Goal: Task Accomplishment & Management: Complete application form

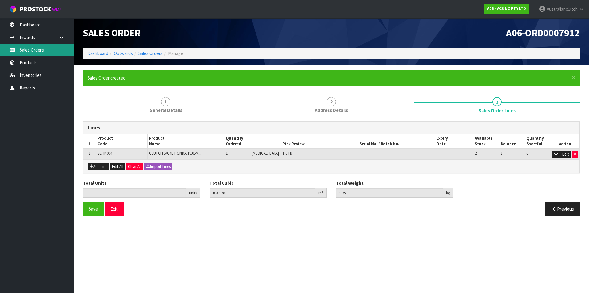
click at [26, 54] on link "Sales Orders" at bounding box center [37, 50] width 74 height 13
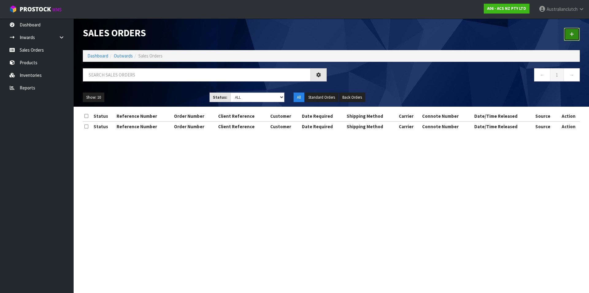
click at [576, 32] on link at bounding box center [572, 34] width 16 height 13
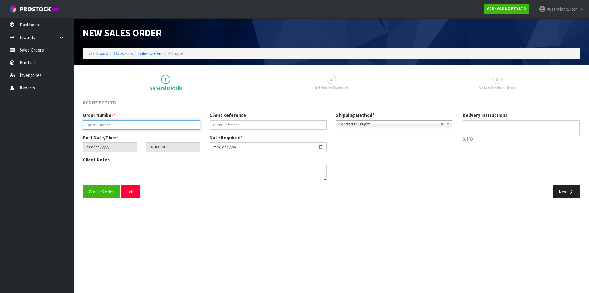
click at [91, 126] on input "text" at bounding box center [142, 125] width 118 height 10
type input "208294.1"
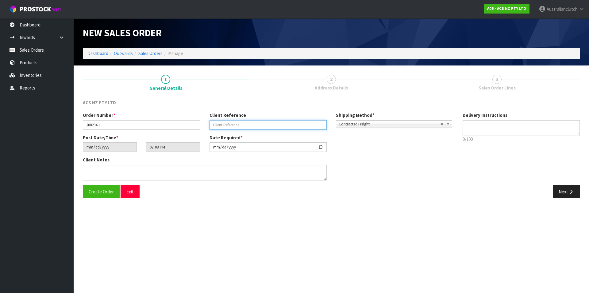
click at [216, 122] on input "text" at bounding box center [269, 125] width 118 height 10
paste input "4706243420"
type input "4706243420"
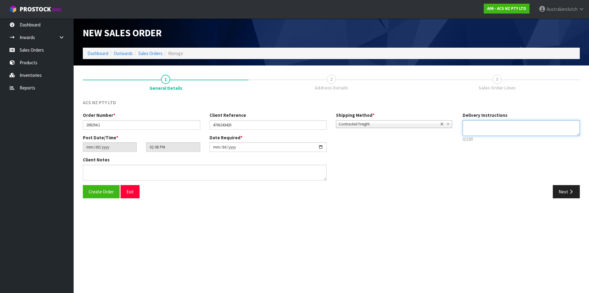
click at [516, 123] on textarea at bounding box center [522, 128] width 118 height 16
type textarea "NZC PLEASE"
click at [572, 187] on button "Next" at bounding box center [566, 191] width 27 height 13
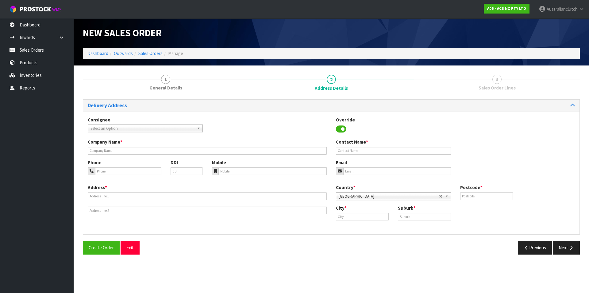
click at [128, 127] on span "Select an Option" at bounding box center [143, 128] width 104 height 7
type input "7004"
click at [130, 145] on li "7004 - SCA MT WELLINGTON" at bounding box center [145, 146] width 112 height 8
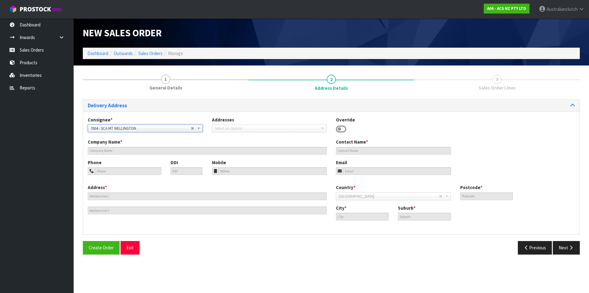
type input "SCA MT WELLINGTON"
type input "09 5746435"
type input "[EMAIL_ADDRESS][DOMAIN_NAME]"
type input "43 MT [GEOGRAPHIC_DATA]"
type input "1060"
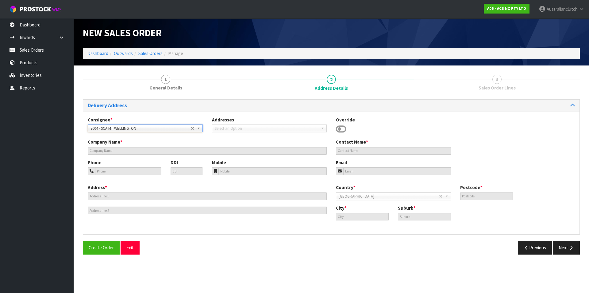
type input "[GEOGRAPHIC_DATA]"
click at [569, 251] on button "Next" at bounding box center [566, 247] width 27 height 13
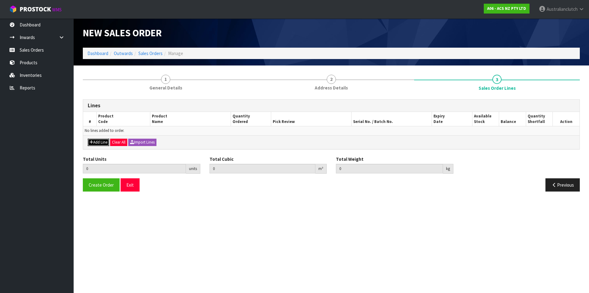
click at [105, 141] on button "Add Line" at bounding box center [98, 141] width 21 height 7
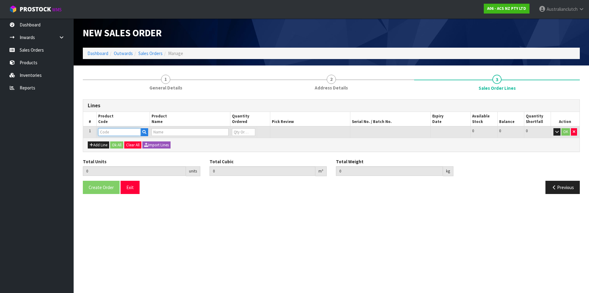
click at [118, 130] on input "text" at bounding box center [119, 132] width 43 height 8
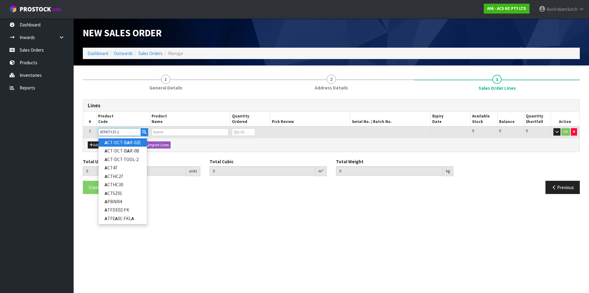
type input "ATFKTY37-16"
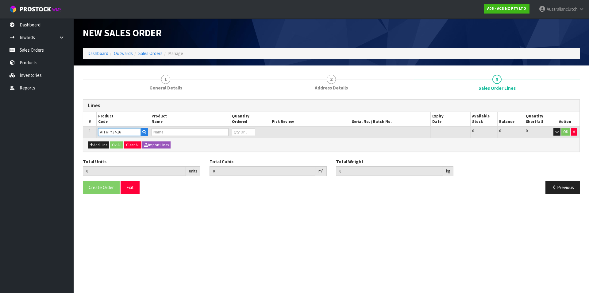
type input "0.000000"
type input "0.000"
type input "C/FORK KIT TOYOTA"
type input "0"
type input "ATFKTY37-16"
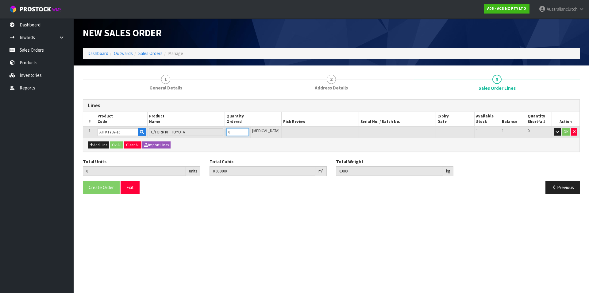
type input "1"
type input "0.006348"
type input "0.69"
type input "1"
click at [249, 129] on input "1" at bounding box center [238, 132] width 22 height 8
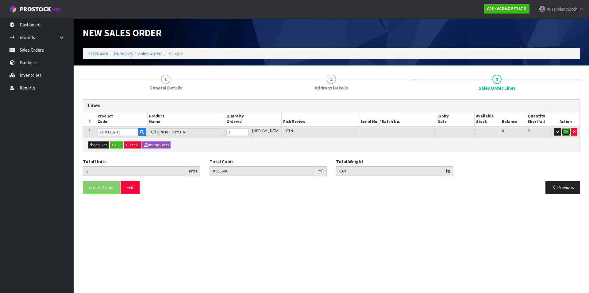
click at [564, 134] on button "OK" at bounding box center [566, 131] width 9 height 7
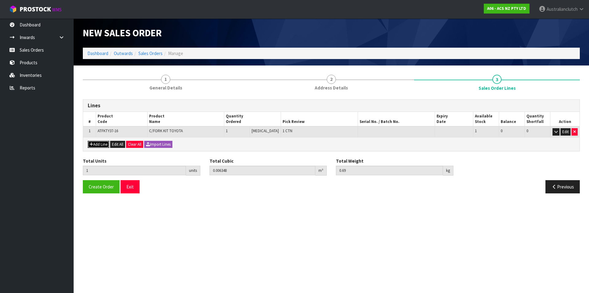
click at [99, 145] on button "Add Line" at bounding box center [98, 144] width 21 height 7
type input "0"
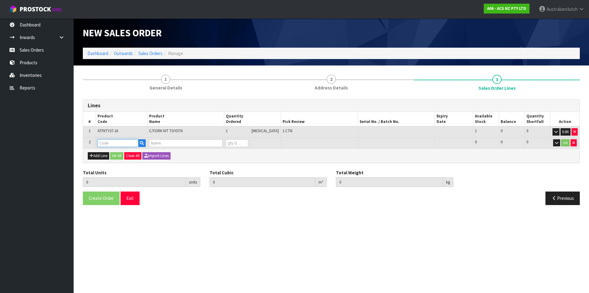
click at [106, 140] on input "text" at bounding box center [118, 143] width 41 height 8
type input "KTY24005-1A"
type input "1"
type input "0.006348"
type input "0.69"
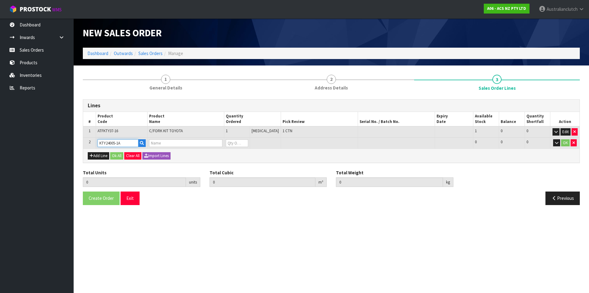
type input "KIT HD TOYOTA HILUX 3.0L"
type input "0"
type input "KTY24005-1A"
type input "2"
type input "0.020778"
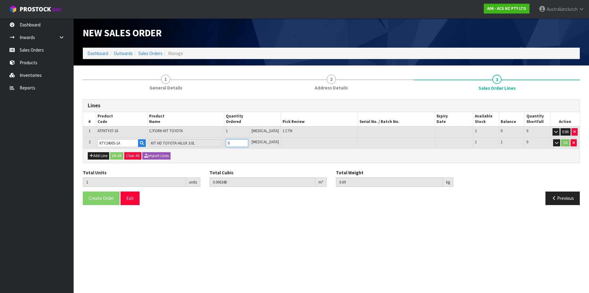
type input "8.09"
type input "1"
click at [248, 142] on input "1" at bounding box center [237, 143] width 22 height 8
click at [567, 140] on button "OK" at bounding box center [565, 142] width 9 height 7
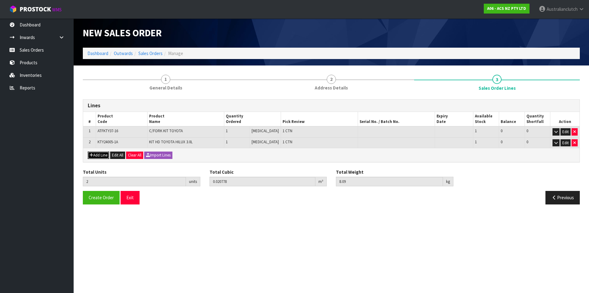
click at [98, 157] on button "Add Line" at bounding box center [98, 154] width 21 height 7
type input "0"
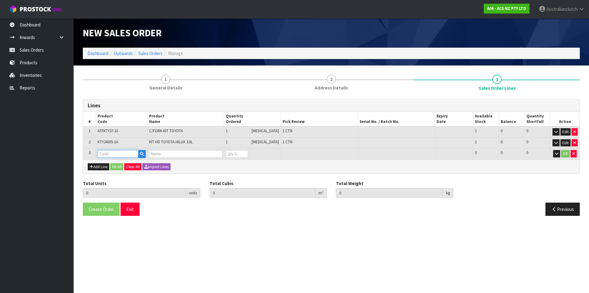
click at [115, 152] on input "text" at bounding box center [118, 154] width 41 height 8
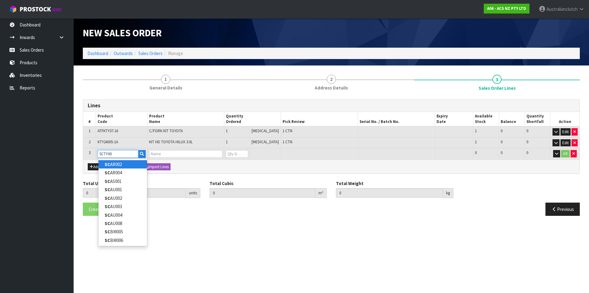
type input "SCTY002"
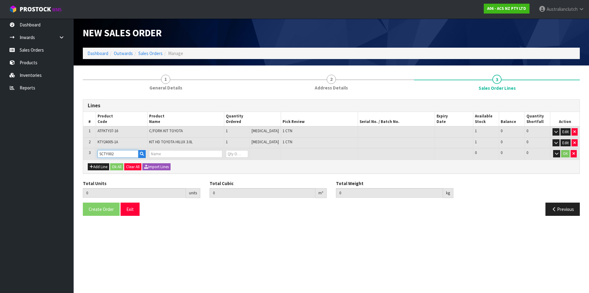
type input "2"
type input "0.020778"
type input "8.09"
type input "CLUTCH S/CYL TOYOTA 20.64MM (13/16")"
type input "0"
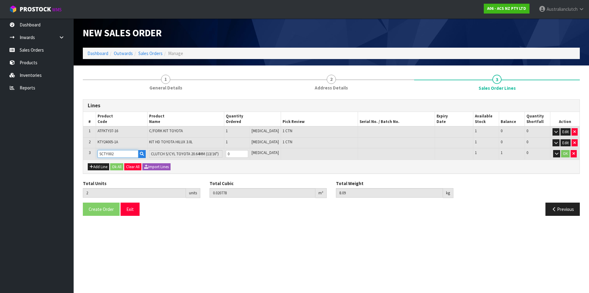
type input "SCTY002"
type input "3"
type input "0.021565"
type input "8.54"
type input "1"
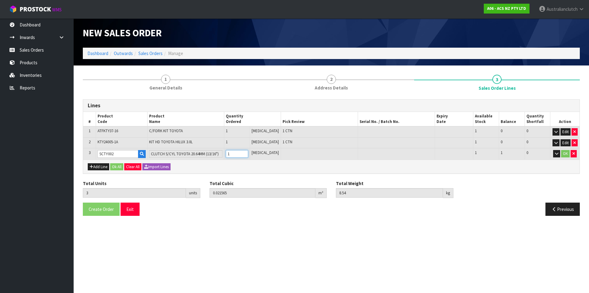
click at [248, 151] on input "1" at bounding box center [237, 154] width 22 height 8
click at [567, 155] on button "OK" at bounding box center [565, 153] width 9 height 7
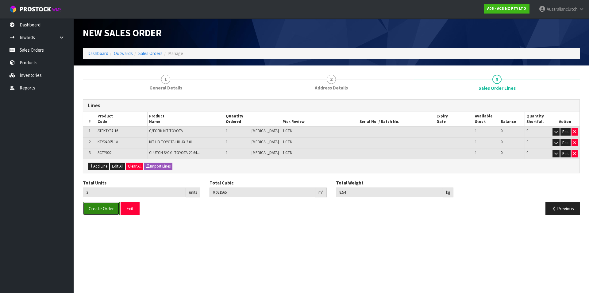
click at [99, 210] on span "Create Order" at bounding box center [101, 208] width 25 height 6
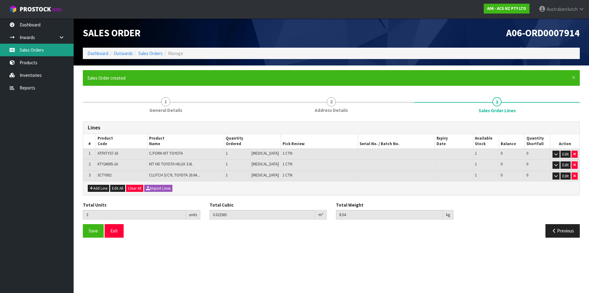
drag, startPoint x: 32, startPoint y: 45, endPoint x: 184, endPoint y: 54, distance: 151.6
click at [32, 45] on link "Sales Orders" at bounding box center [37, 50] width 74 height 13
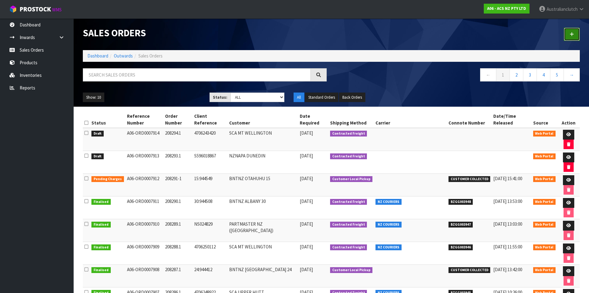
click at [565, 31] on link at bounding box center [572, 34] width 16 height 13
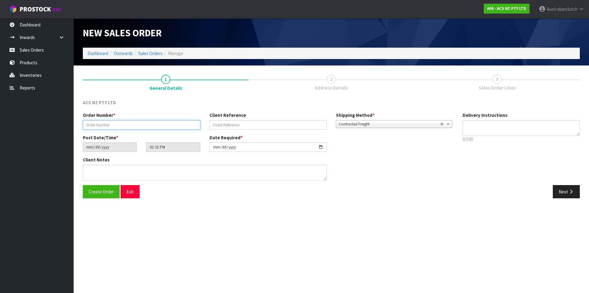
click at [161, 122] on input "text" at bounding box center [142, 125] width 118 height 10
type input "208295.1"
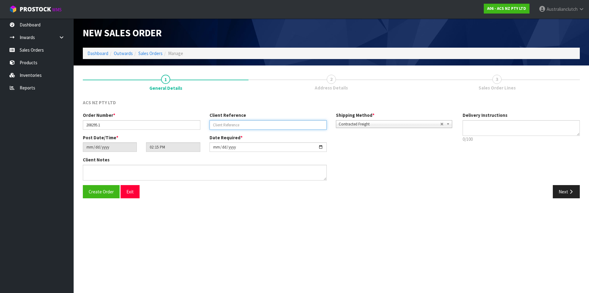
click at [248, 122] on input "text" at bounding box center [269, 125] width 118 height 10
click at [311, 125] on input "text" at bounding box center [269, 125] width 118 height 10
paste input "4706158472"
type input "4706158472"
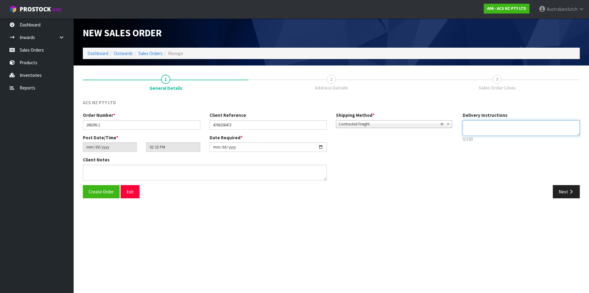
click at [497, 129] on textarea at bounding box center [522, 128] width 118 height 16
type textarea "NZC PLEASE"
click at [562, 191] on button "Next" at bounding box center [566, 191] width 27 height 13
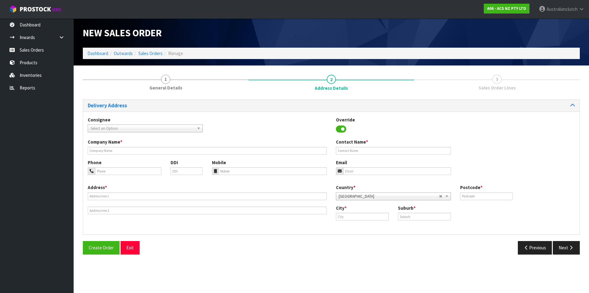
click at [106, 128] on span "Select an Option" at bounding box center [143, 128] width 104 height 7
type input "7024"
click at [112, 144] on li "7024 - SCA STOKE" at bounding box center [145, 146] width 112 height 8
type input "SCA STOKE"
type input "03 547 8394"
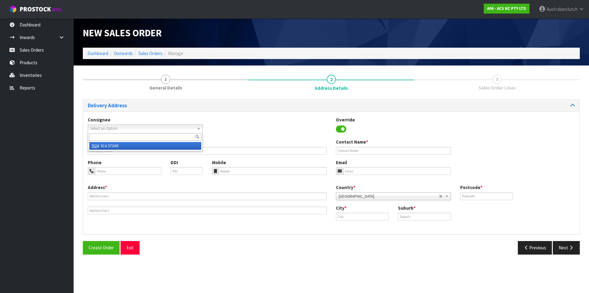
type input "[EMAIL_ADDRESS][DOMAIN_NAME]"
type input "[STREET_ADDRESS]"
type input "7011"
type input "Stoke"
type input "STOKE"
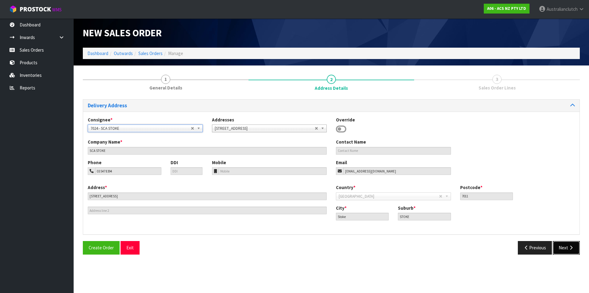
click at [567, 246] on button "Next" at bounding box center [566, 247] width 27 height 13
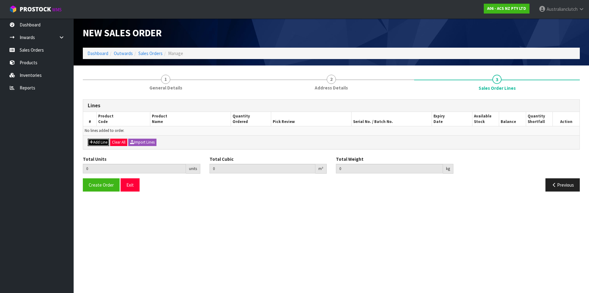
click at [107, 142] on button "Add Line" at bounding box center [98, 141] width 21 height 7
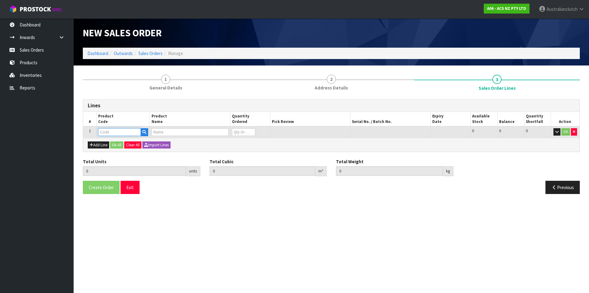
click at [117, 130] on input "text" at bounding box center [119, 132] width 43 height 8
type input "VSKMZ"
click at [118, 141] on strong "VSKMZ" at bounding box center [112, 142] width 14 height 6
type input "VSKMZ-01"
type input "0.000000"
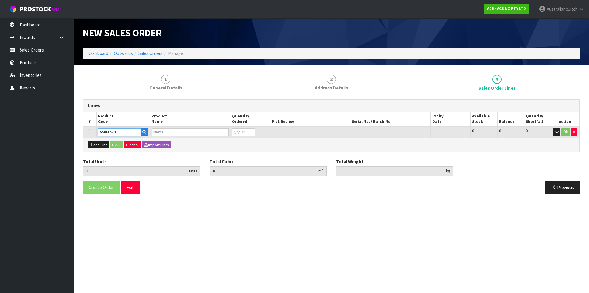
type input "0.000"
type input "ACTUATION KIT MAZDA"
type input "0"
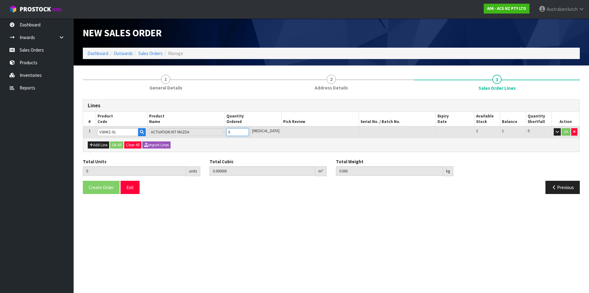
type input "1"
type input "0.01628"
type input "2.65"
type input "1"
click at [249, 131] on input "1" at bounding box center [238, 132] width 22 height 8
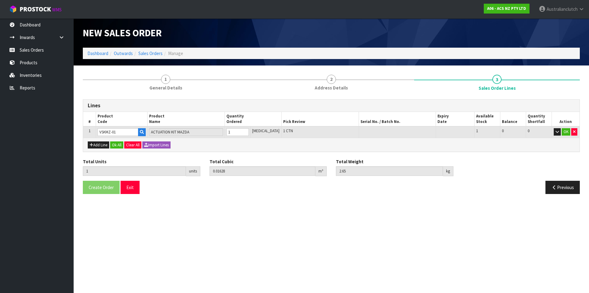
click at [565, 135] on td "OK" at bounding box center [566, 131] width 28 height 11
click at [565, 132] on button "OK" at bounding box center [566, 131] width 9 height 7
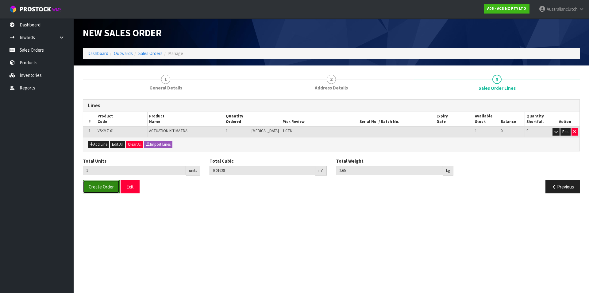
click at [90, 189] on span "Create Order" at bounding box center [101, 187] width 25 height 6
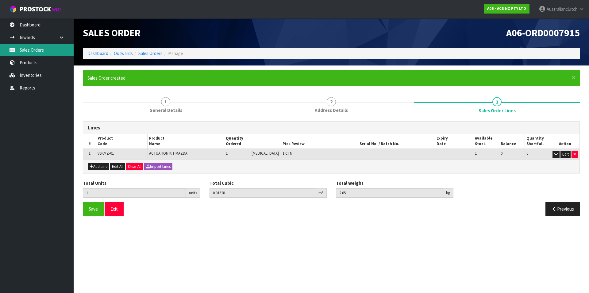
click at [21, 49] on link "Sales Orders" at bounding box center [37, 50] width 74 height 13
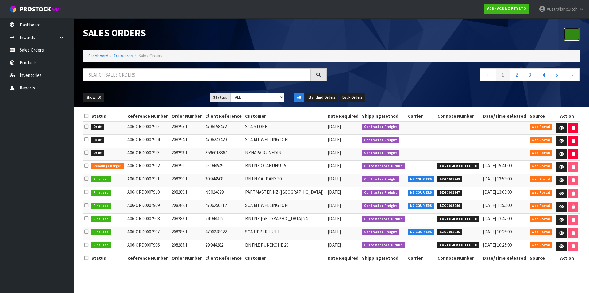
click at [577, 32] on link at bounding box center [572, 34] width 16 height 13
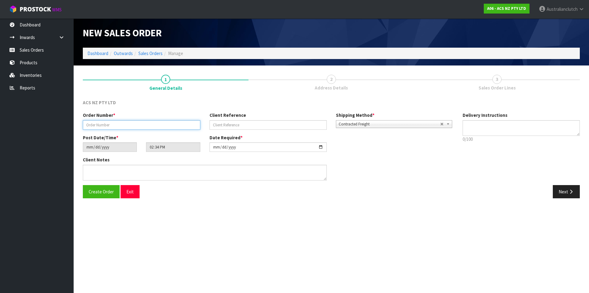
click at [149, 124] on input "text" at bounding box center [142, 125] width 118 height 10
type input "208292.1"
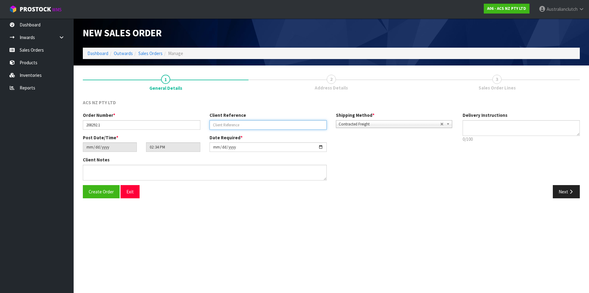
click at [288, 126] on input "text" at bounding box center [269, 125] width 118 height 10
type input "470623859"
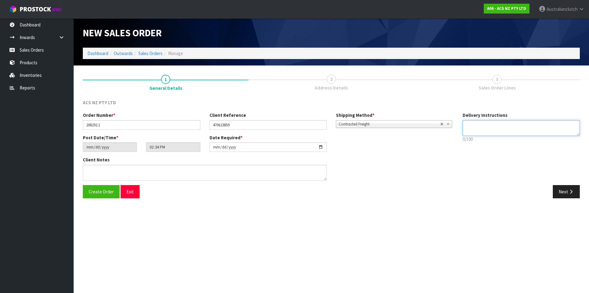
click at [472, 130] on textarea at bounding box center [522, 128] width 118 height 16
type textarea "NZC PLEASE"
click at [571, 194] on button "Next" at bounding box center [566, 191] width 27 height 13
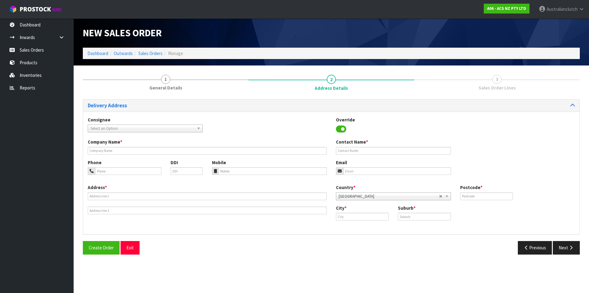
click at [107, 127] on span "Select an Option" at bounding box center [143, 128] width 104 height 7
type input "7014"
click at [118, 144] on li "7014 - SCA [GEOGRAPHIC_DATA]" at bounding box center [145, 146] width 112 height 8
type input "SCA [GEOGRAPHIC_DATA]"
type input "06 7583882"
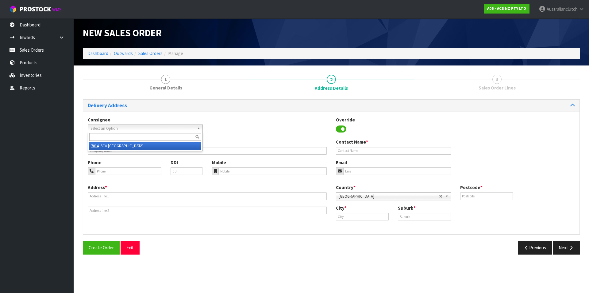
type input "[EMAIL_ADDRESS][DOMAIN_NAME]"
type input "[STREET_ADDRESS][PERSON_NAME]"
type input "4312"
type input "[GEOGRAPHIC_DATA]"
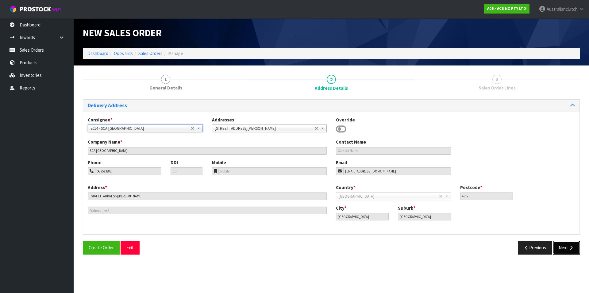
click at [566, 242] on button "Next" at bounding box center [566, 247] width 27 height 13
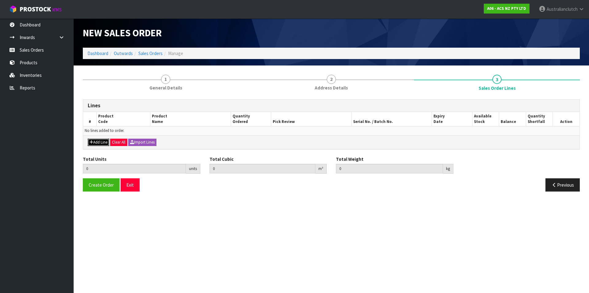
click at [99, 142] on button "Add Line" at bounding box center [98, 141] width 21 height 7
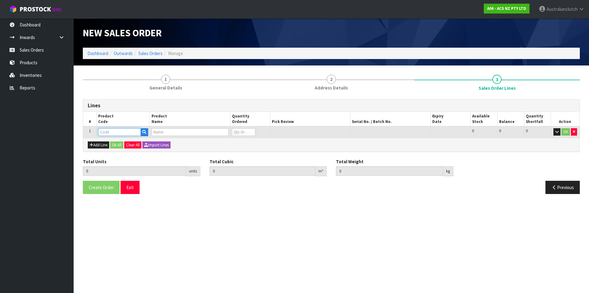
click at [103, 134] on input "text" at bounding box center [119, 132] width 43 height 8
type input "SCFD028"
type input "0.000000"
type input "0.000"
type input "CLUTCH S/CYL FORD 19.05MM (3/4")"
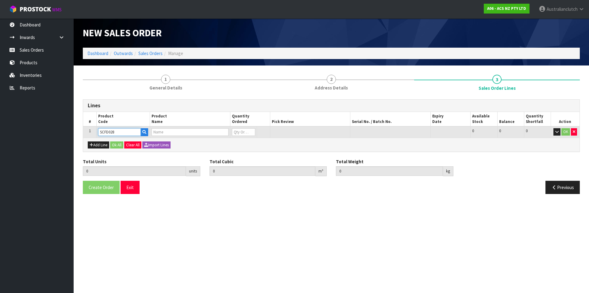
type input "0"
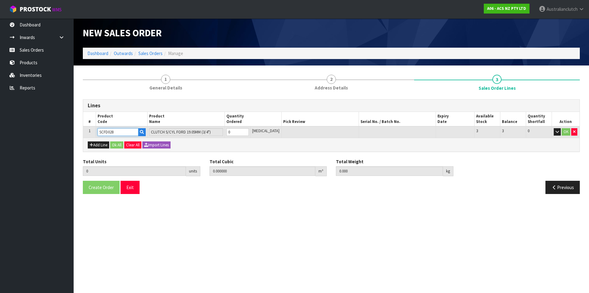
type input "SCFD028"
type input "1"
type input "0.002981"
type input "0.4"
type input "1"
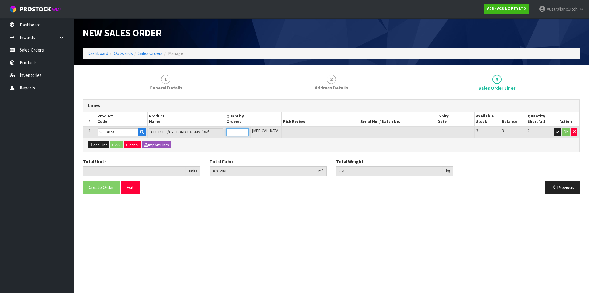
click at [249, 130] on input "1" at bounding box center [238, 132] width 22 height 8
click at [566, 130] on button "OK" at bounding box center [566, 131] width 9 height 7
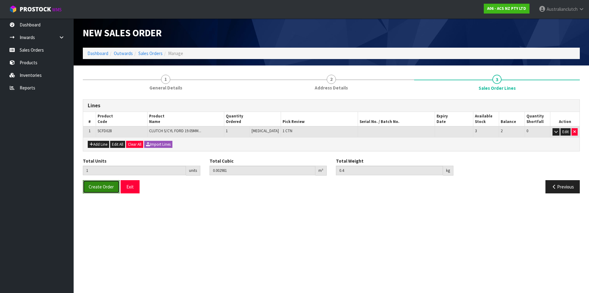
click at [103, 184] on span "Create Order" at bounding box center [101, 187] width 25 height 6
